Goal: Check status

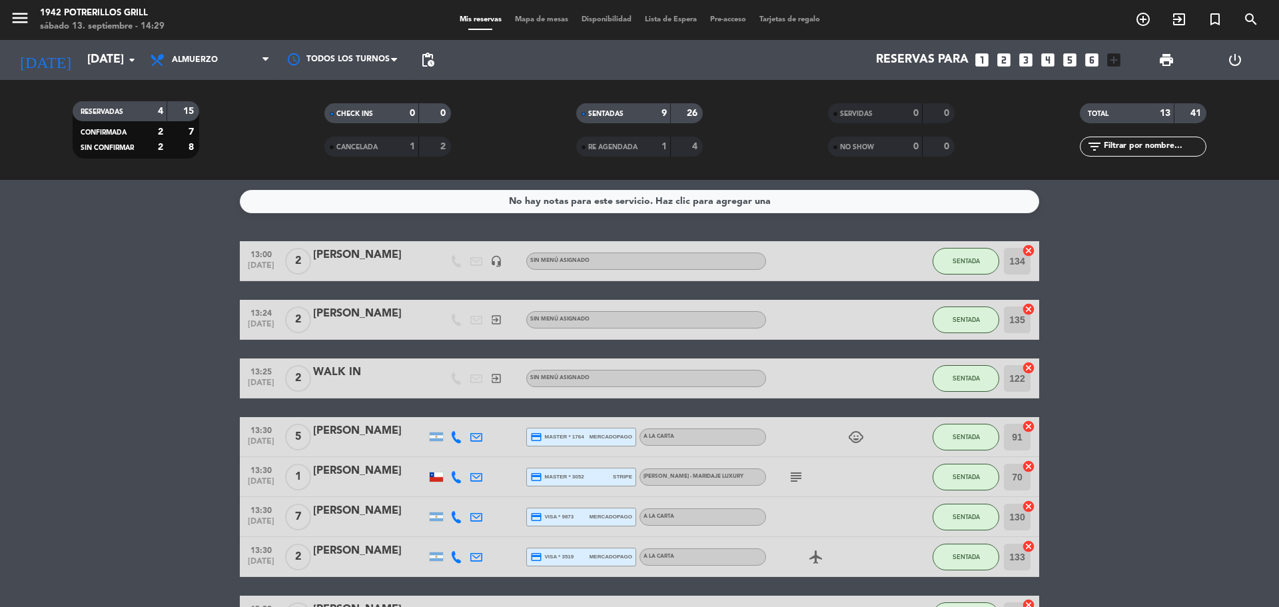
scroll to position [351, 0]
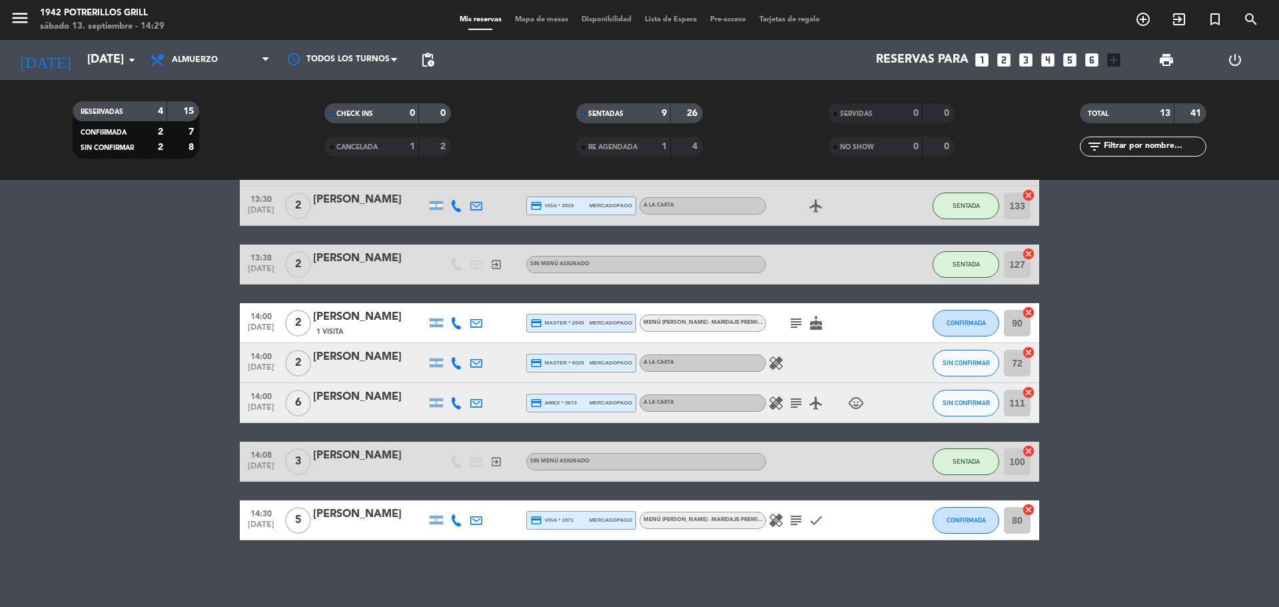
click at [385, 515] on div "[PERSON_NAME]" at bounding box center [369, 513] width 113 height 17
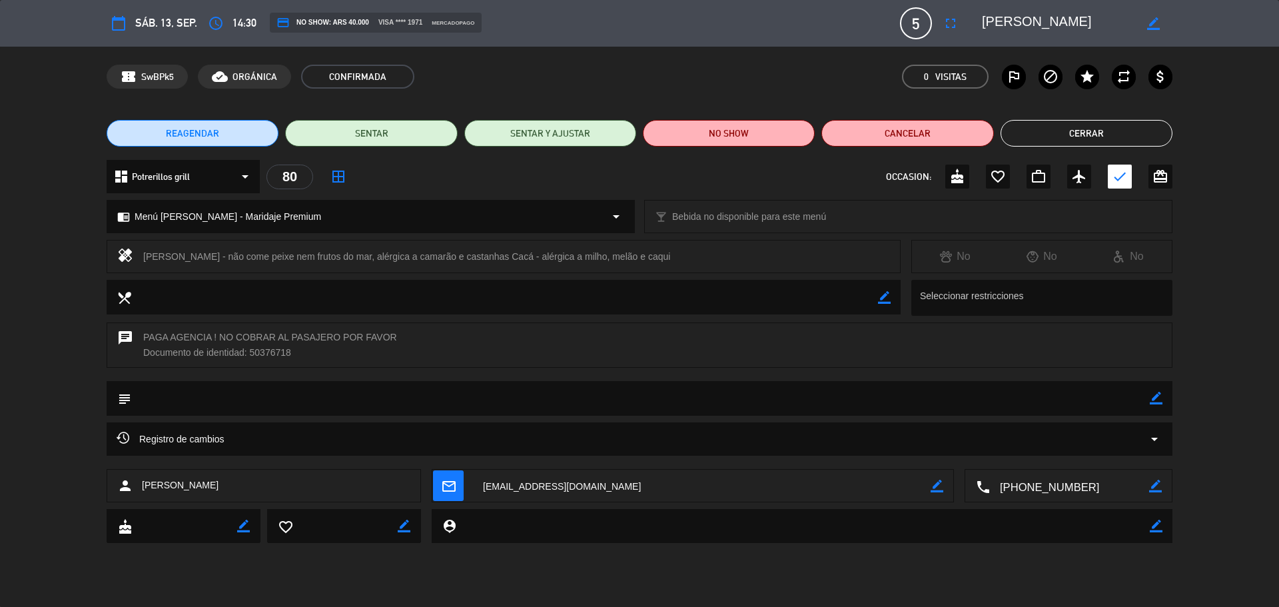
click at [1125, 139] on button "Cerrar" at bounding box center [1086, 133] width 172 height 27
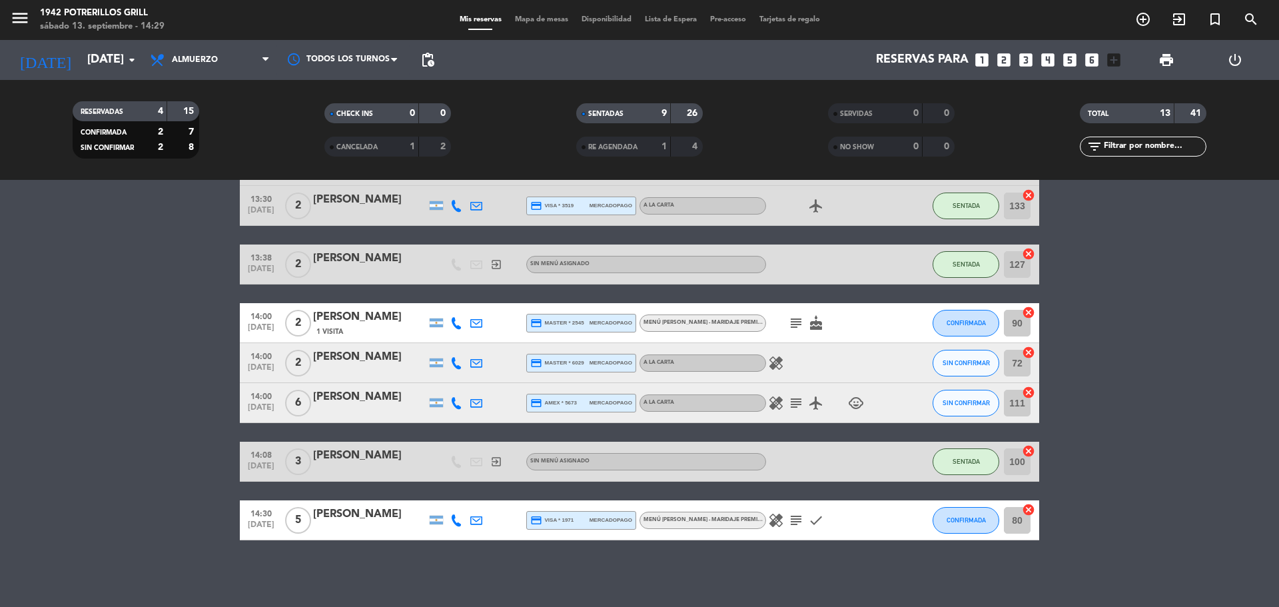
click at [1197, 384] on bookings-row "13:00 [DATE] 2 [PERSON_NAME] headset_mic Sin menú asignado SENTADA 134 cancel 1…" at bounding box center [639, 215] width 1279 height 650
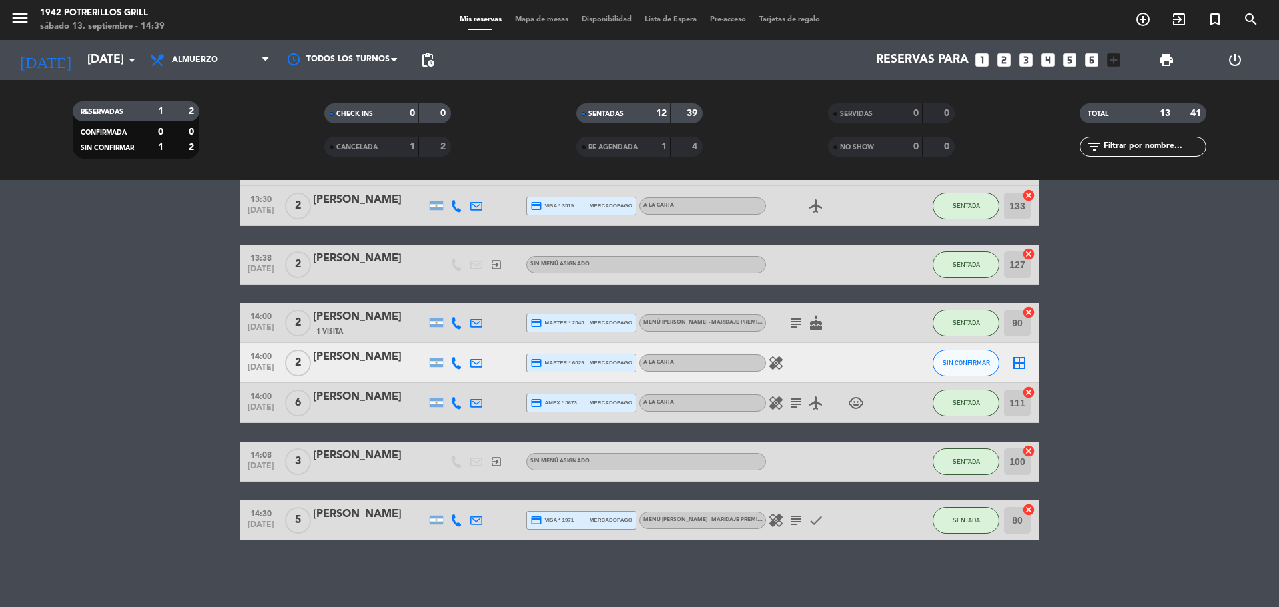
click at [782, 519] on icon "healing" at bounding box center [776, 520] width 16 height 16
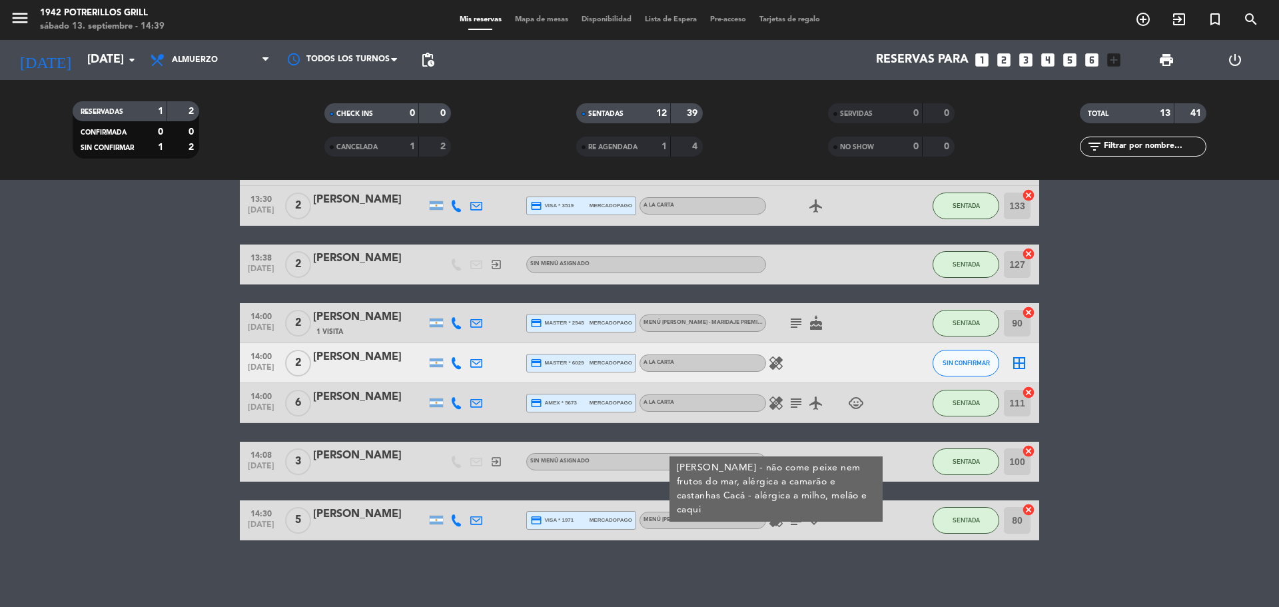
click at [795, 523] on icon "subject" at bounding box center [796, 520] width 16 height 16
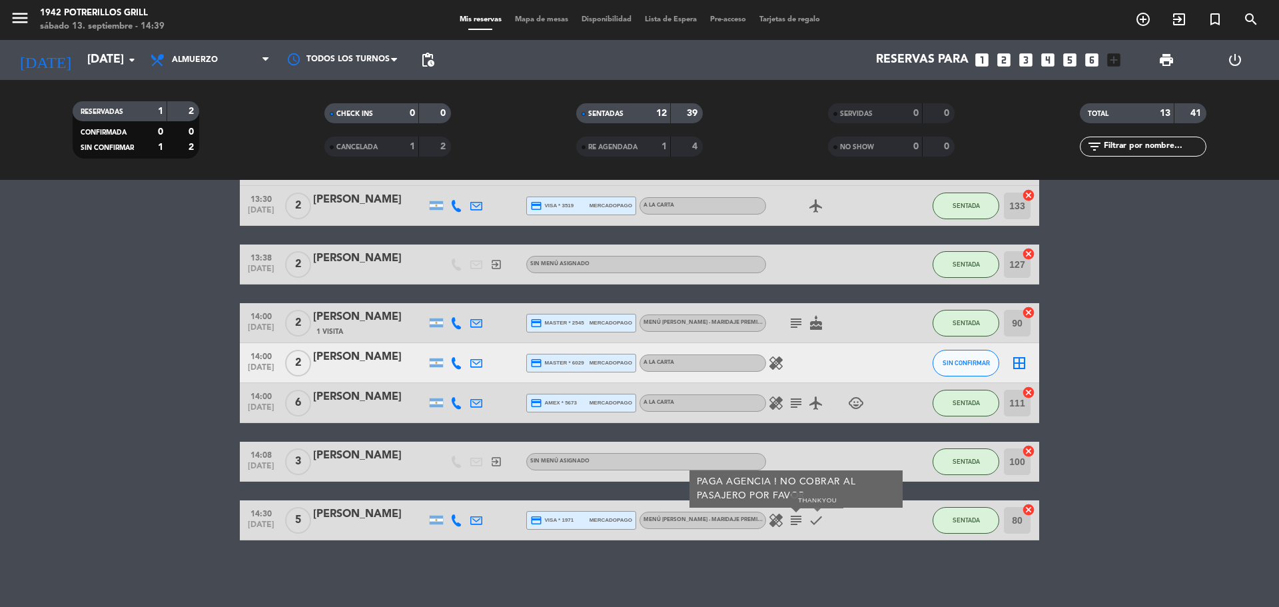
click at [817, 524] on icon "check" at bounding box center [816, 520] width 16 height 16
click at [785, 517] on span "healing" at bounding box center [776, 520] width 20 height 16
click at [801, 517] on icon "subject" at bounding box center [796, 520] width 16 height 16
click at [814, 519] on icon "check" at bounding box center [816, 520] width 16 height 16
click at [200, 350] on bookings-row "13:00 [DATE] 2 [PERSON_NAME] headset_mic Sin menú asignado SENTADA 134 cancel 1…" at bounding box center [639, 215] width 1279 height 650
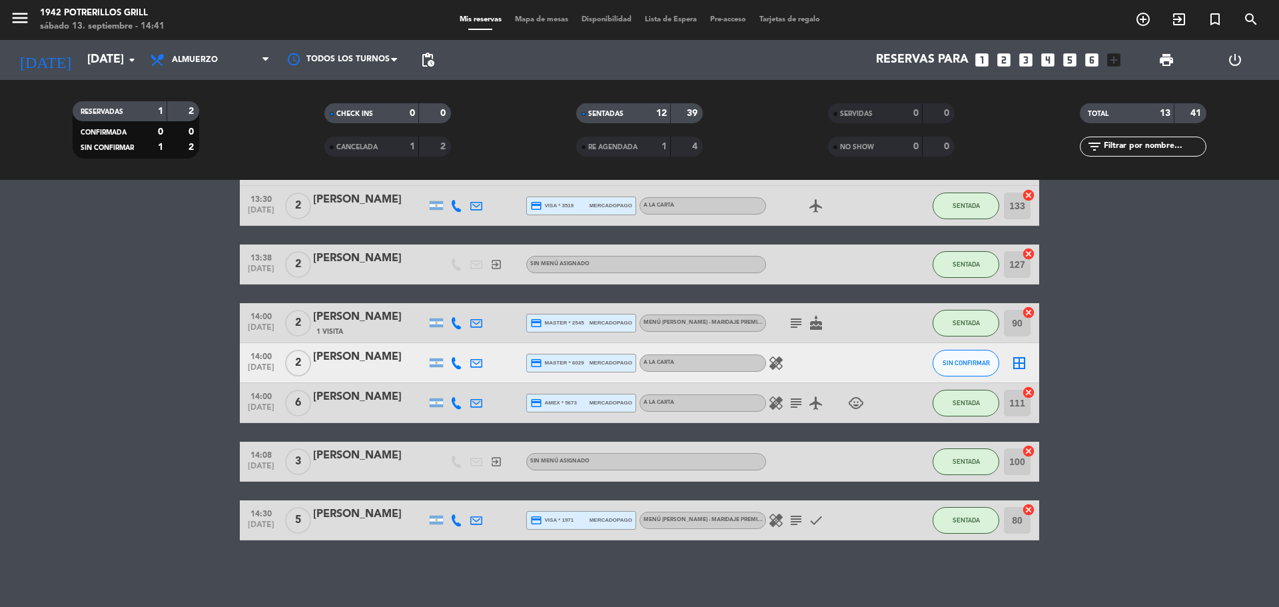
click at [780, 357] on icon "healing" at bounding box center [776, 363] width 16 height 16
click at [1171, 327] on bookings-row "13:00 [DATE] 2 [PERSON_NAME] headset_mic Sin menú asignado SENTADA 134 cancel 1…" at bounding box center [639, 215] width 1279 height 650
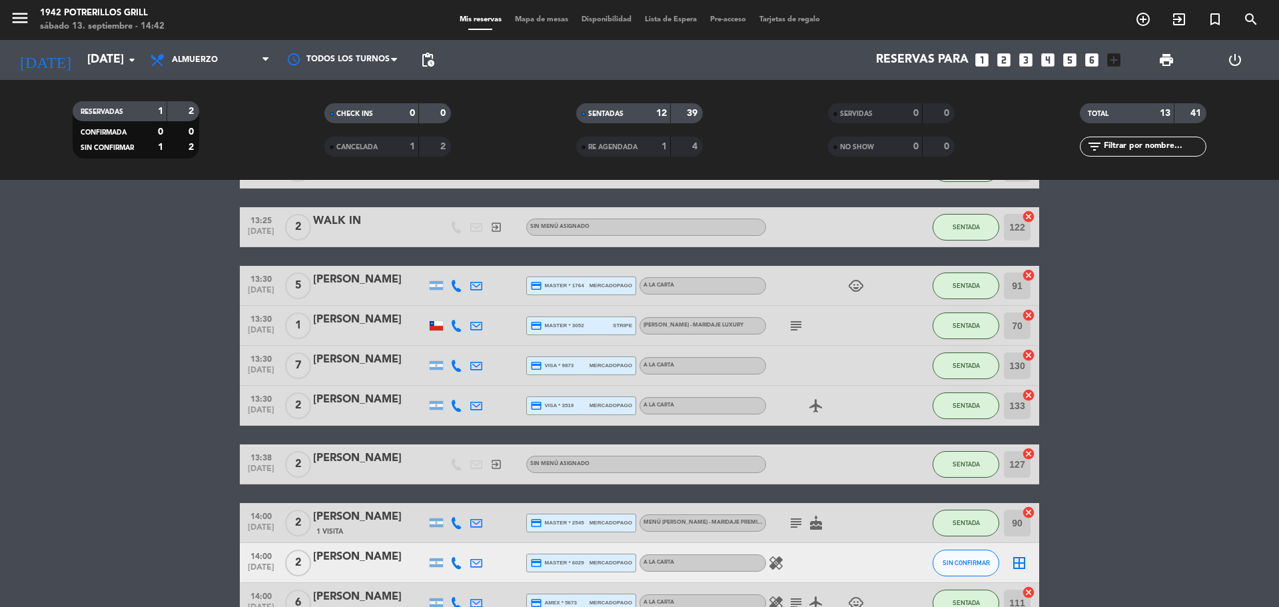
click at [806, 326] on div "subject" at bounding box center [826, 325] width 120 height 39
click at [797, 326] on icon "subject" at bounding box center [796, 326] width 16 height 16
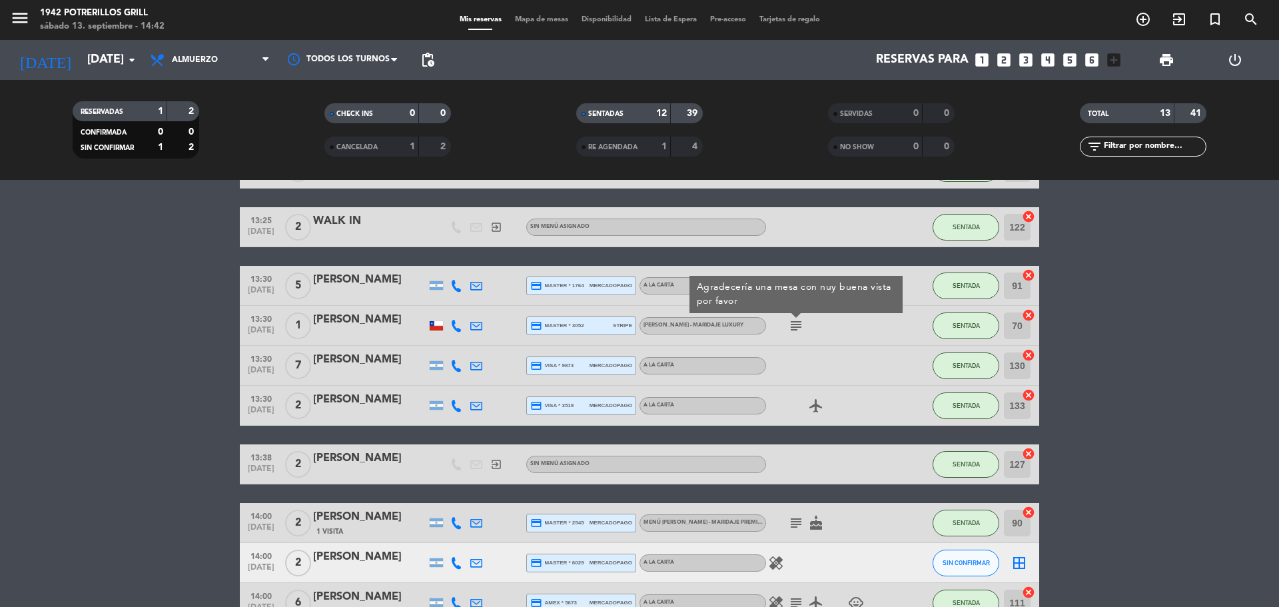
click at [1101, 314] on bookings-row "13:00 [DATE] 2 [PERSON_NAME] headset_mic Sin menú asignado SENTADA 134 cancel 1…" at bounding box center [639, 415] width 1279 height 650
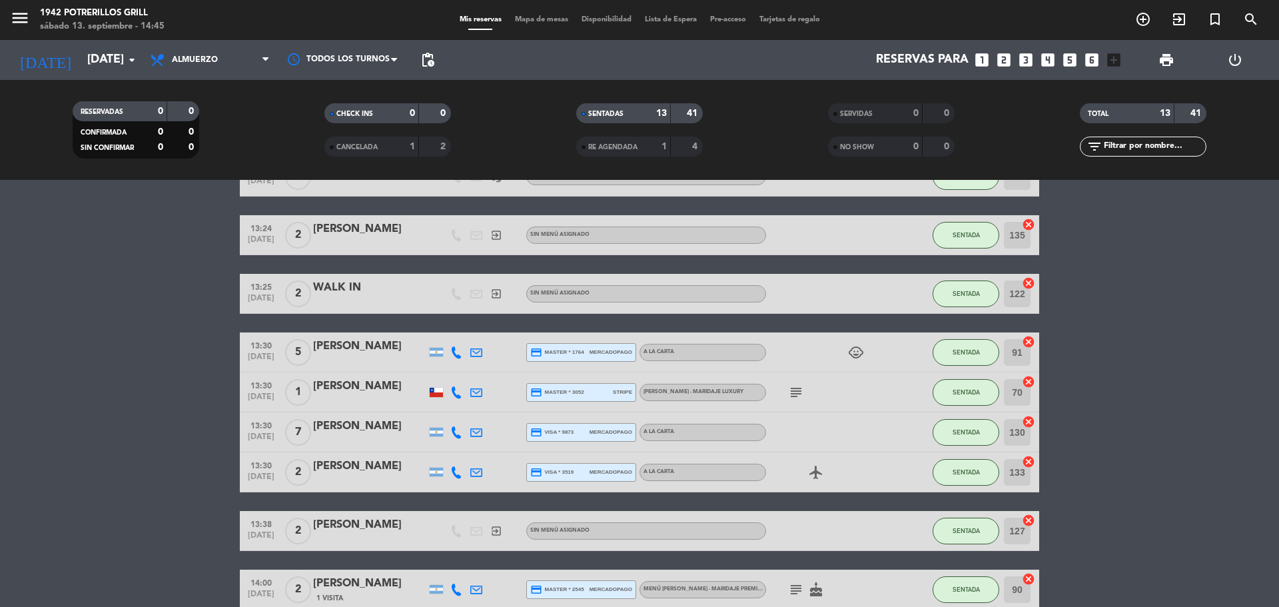
scroll to position [351, 0]
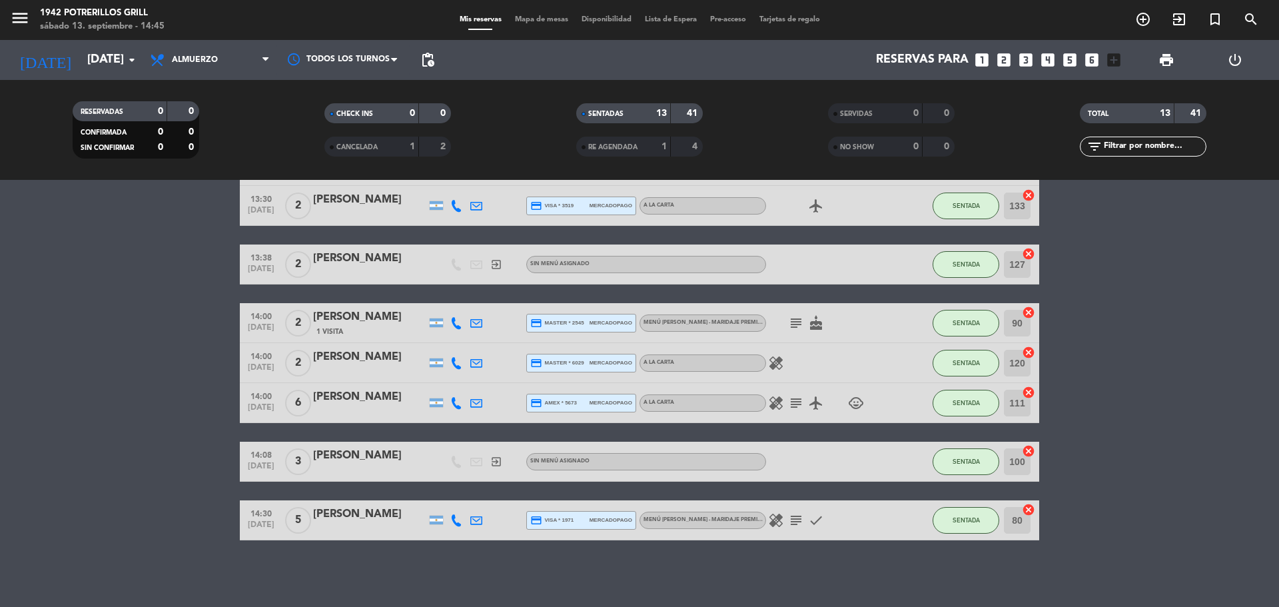
click at [770, 520] on icon "healing" at bounding box center [776, 520] width 16 height 16
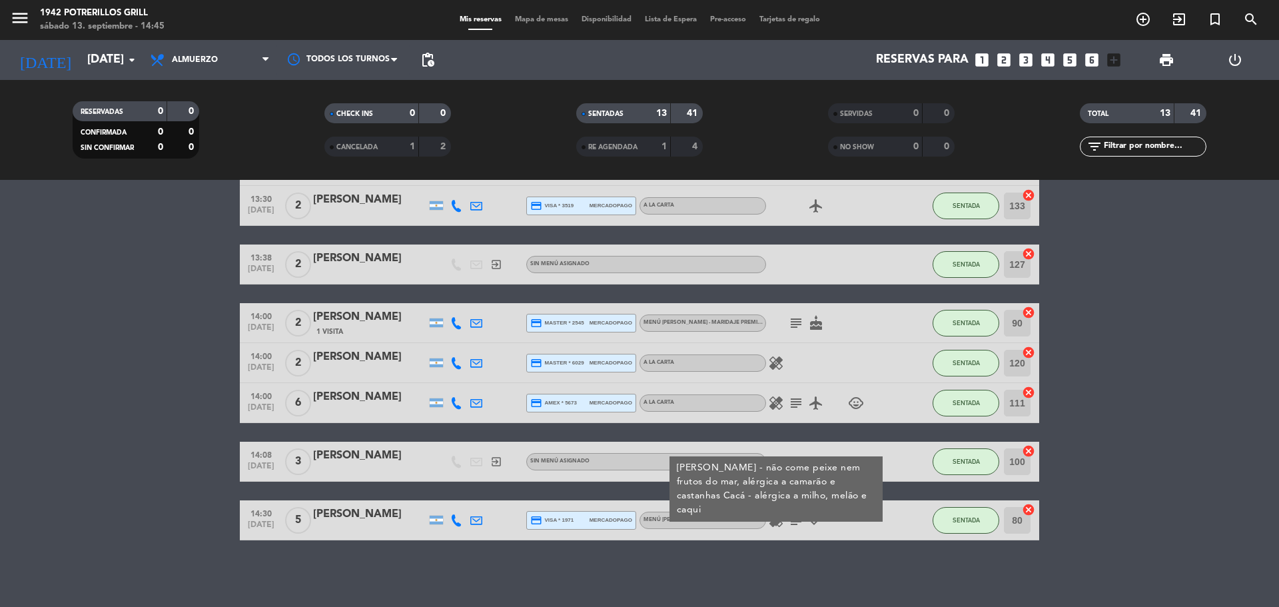
click at [792, 523] on icon "subject" at bounding box center [796, 520] width 16 height 16
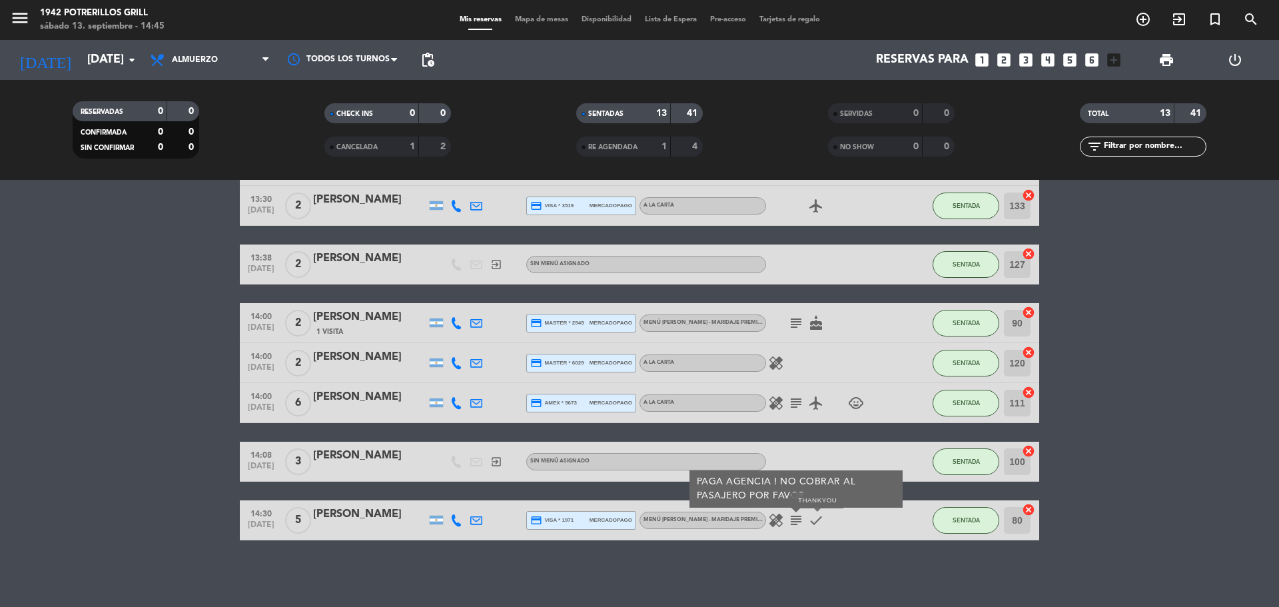
click at [812, 519] on icon "check" at bounding box center [816, 520] width 16 height 16
click at [781, 523] on icon "healing" at bounding box center [776, 520] width 16 height 16
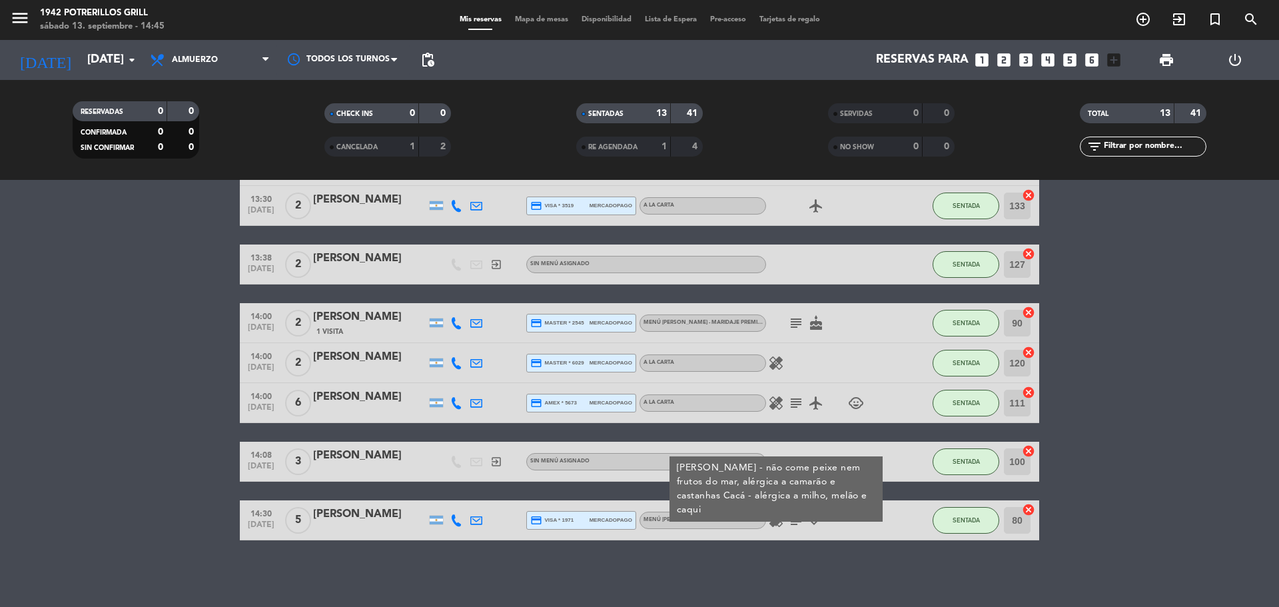
click at [792, 521] on icon "subject" at bounding box center [796, 520] width 16 height 16
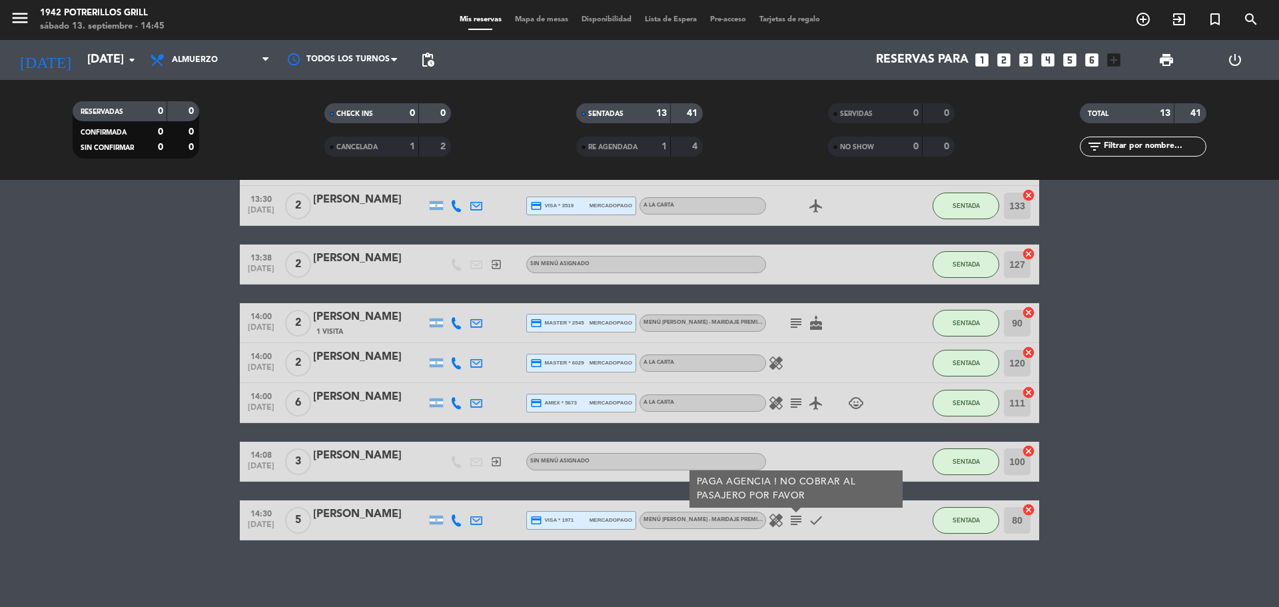
click at [134, 388] on bookings-row "13:00 [DATE] 2 [PERSON_NAME] headset_mic Sin menú asignado SENTADA 134 cancel 1…" at bounding box center [639, 215] width 1279 height 650
click at [1123, 410] on bookings-row "13:00 [DATE] 2 [PERSON_NAME] headset_mic Sin menú asignado SENTADA 134 cancel 1…" at bounding box center [639, 215] width 1279 height 650
